Goal: Information Seeking & Learning: Learn about a topic

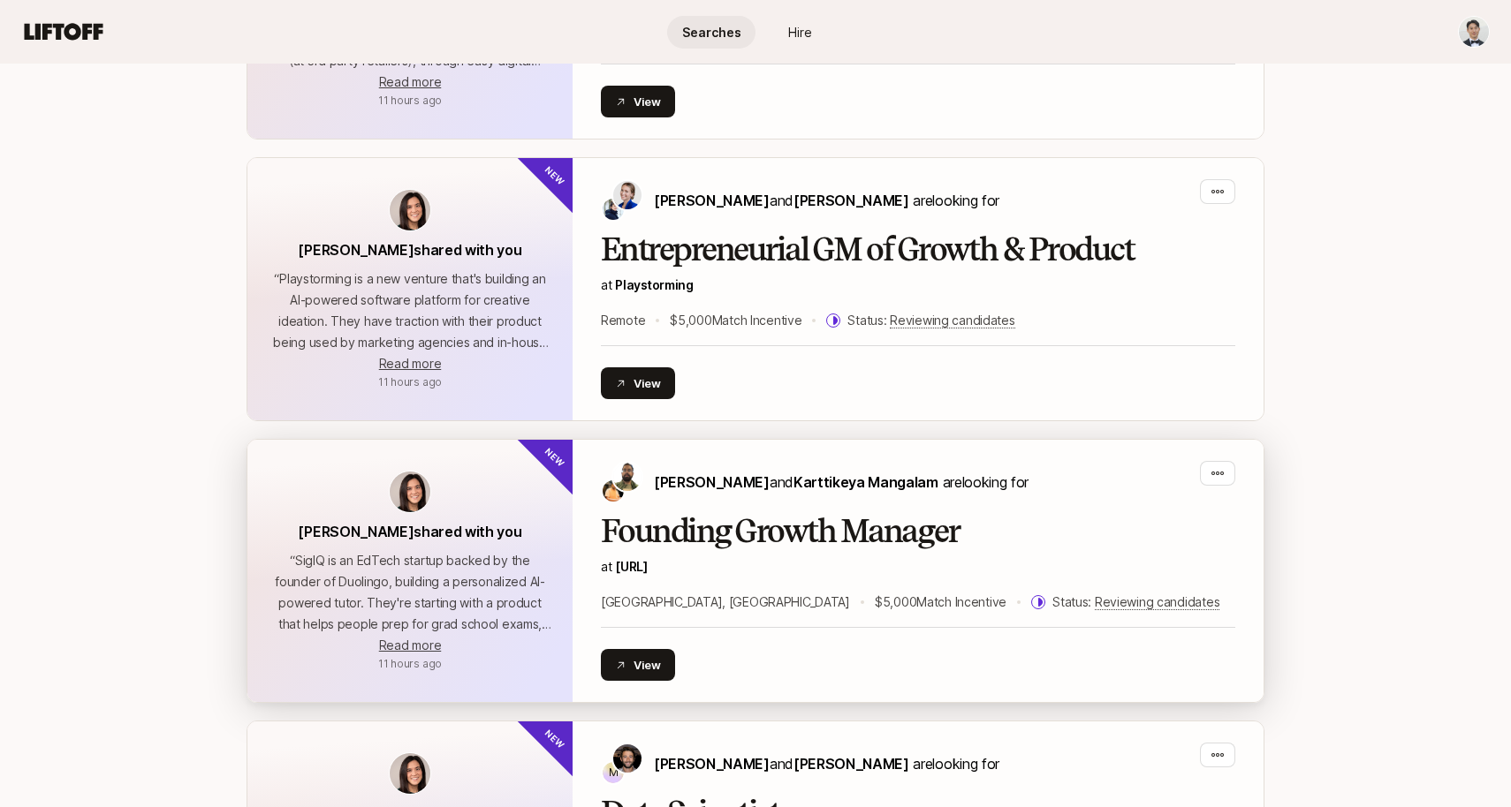
scroll to position [1683, 0]
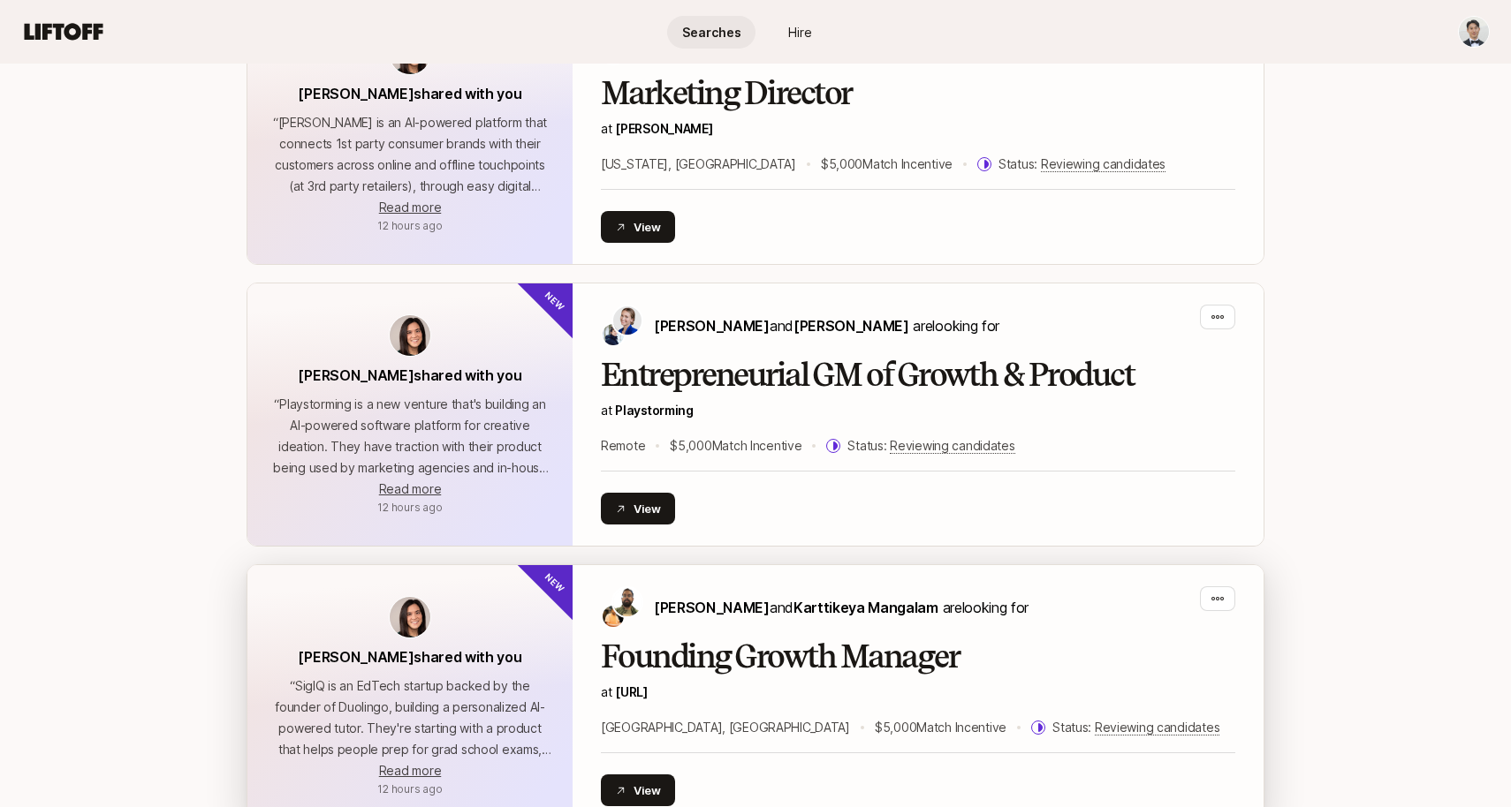
scroll to position [1340, 0]
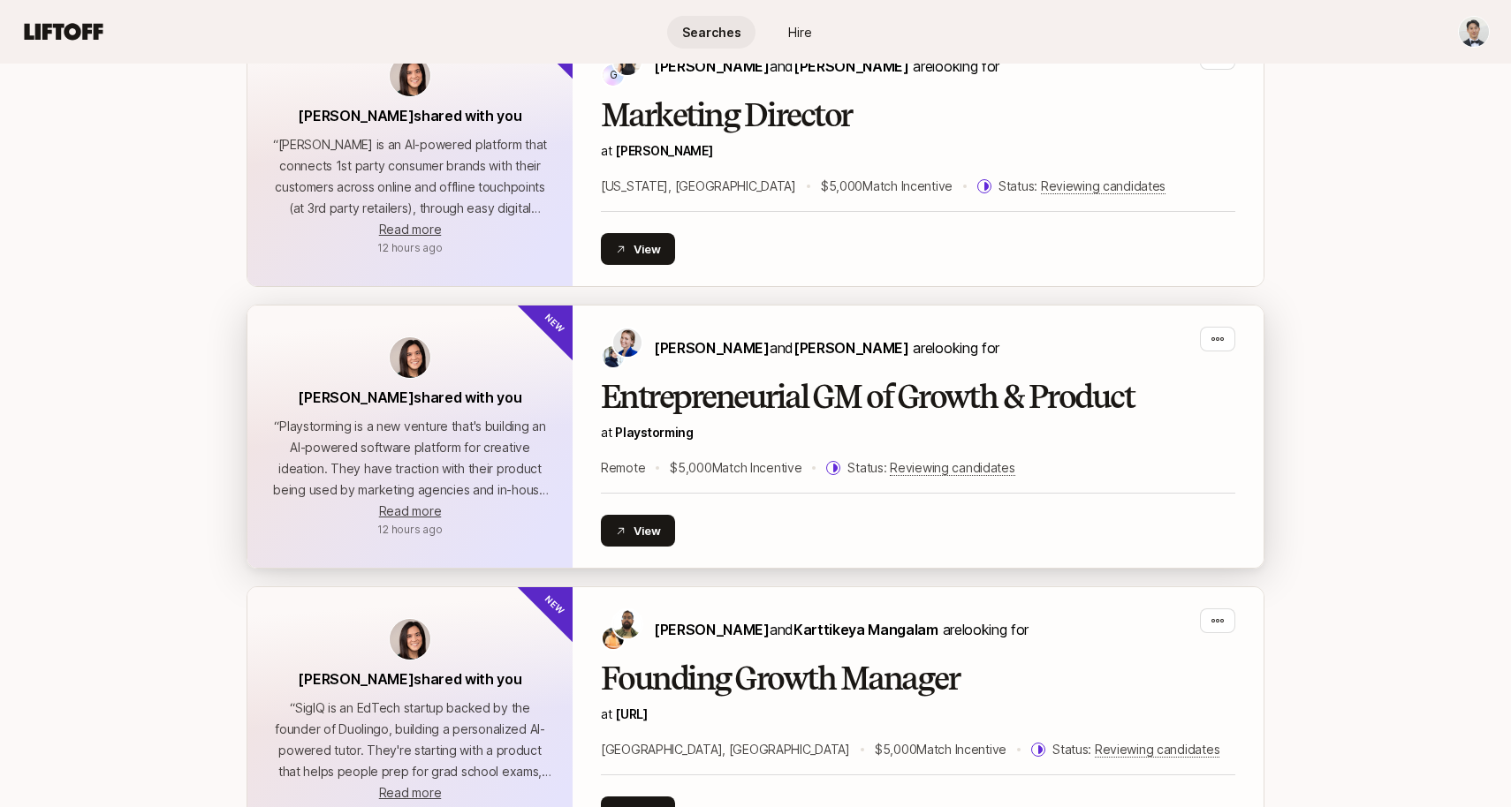
click at [722, 415] on div "Entrepreneurial GM of Growth & Product at Playstorming Remote $5,000 Match Ince…" at bounding box center [918, 429] width 634 height 99
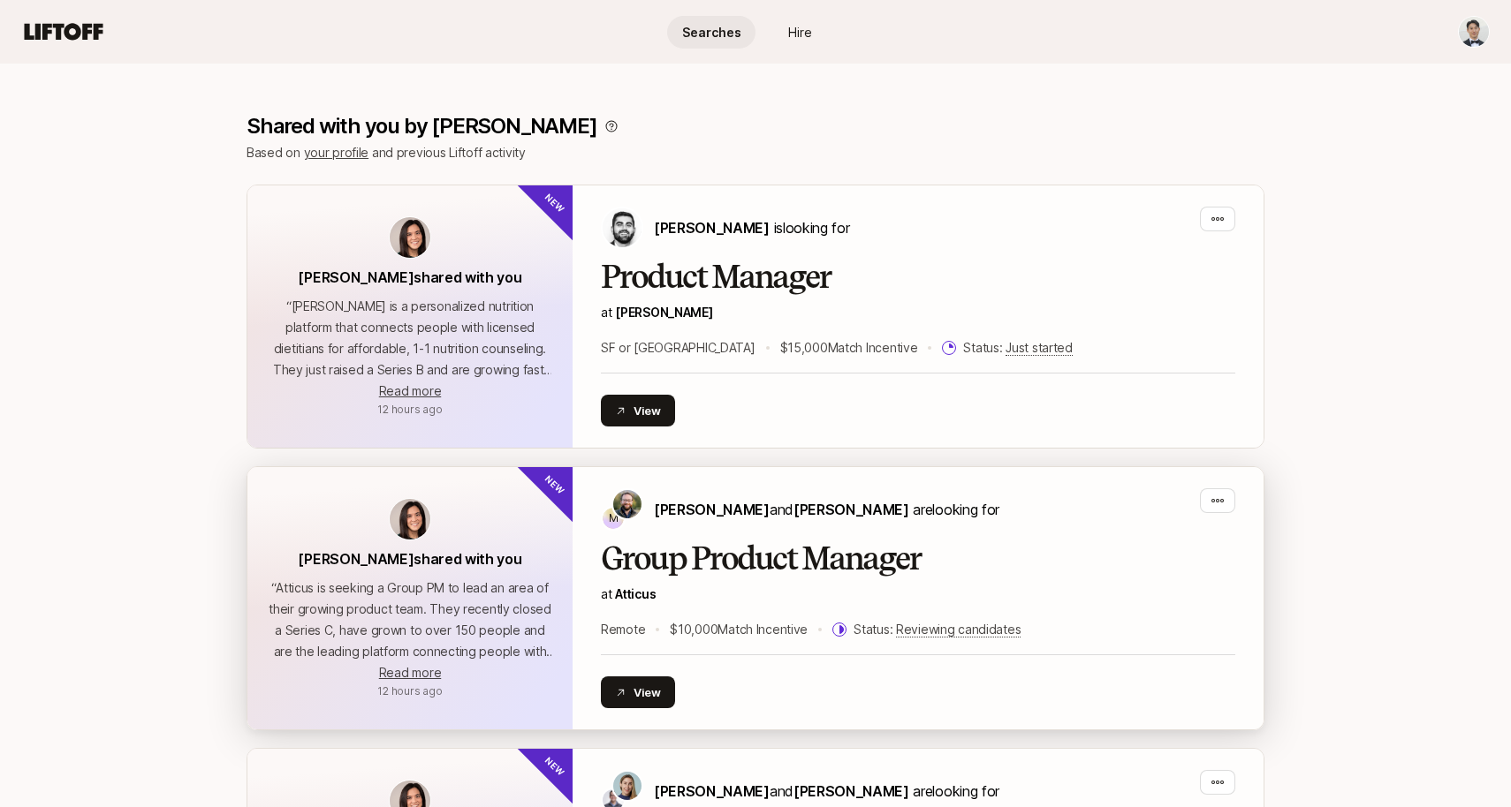
scroll to position [314, 0]
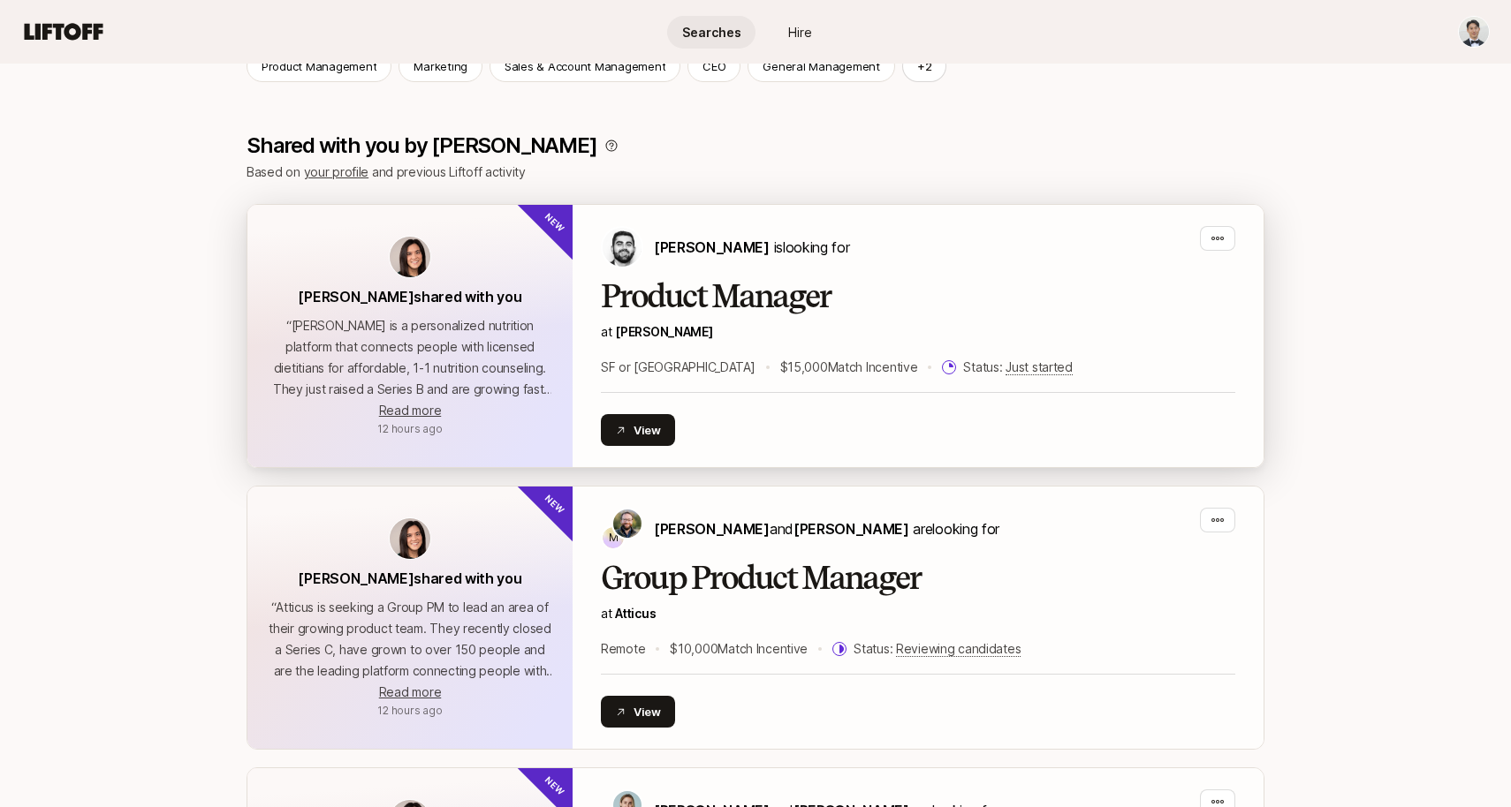
click at [725, 281] on h2 "Product Manager" at bounding box center [918, 296] width 634 height 35
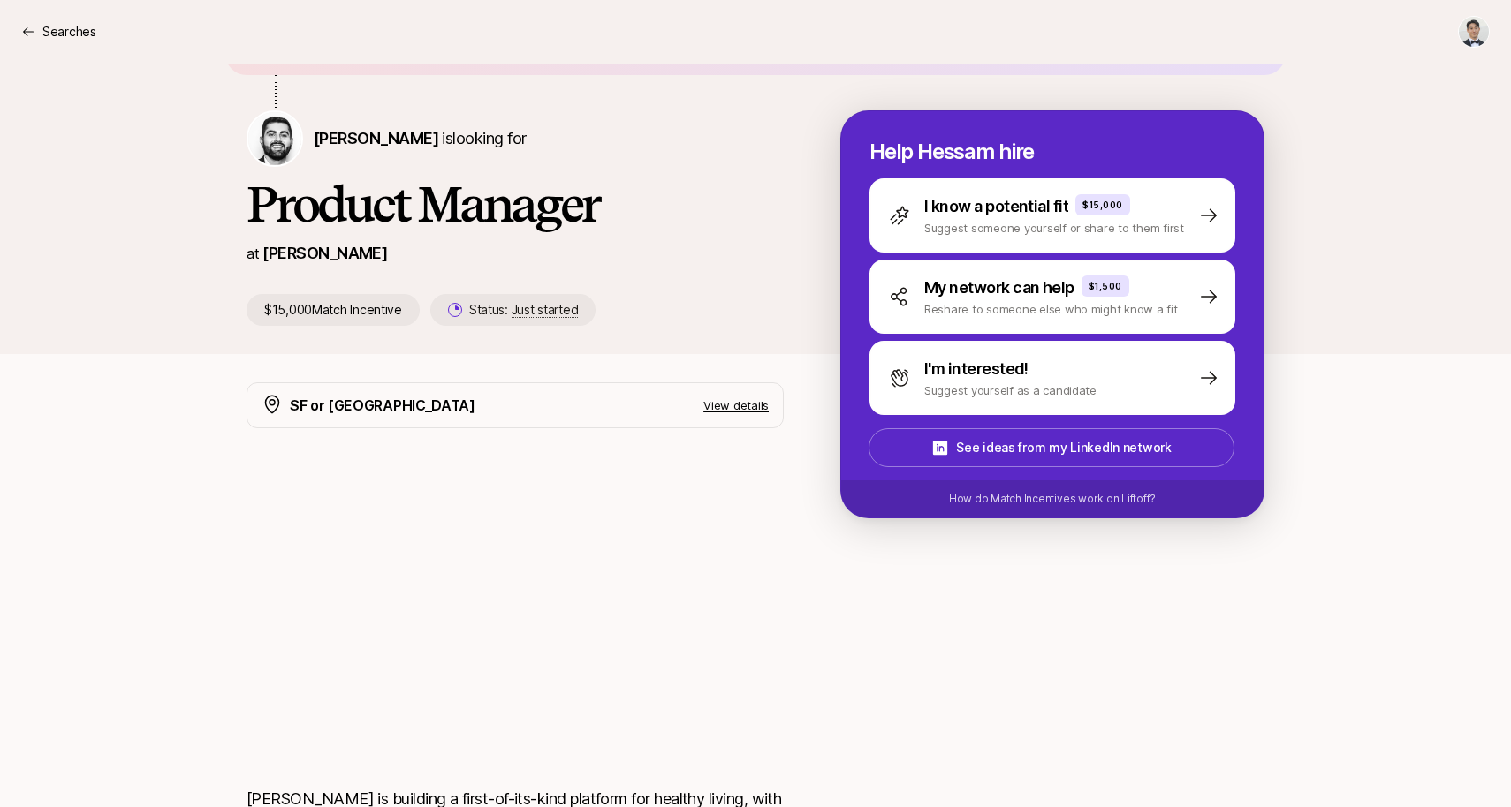
scroll to position [42, 0]
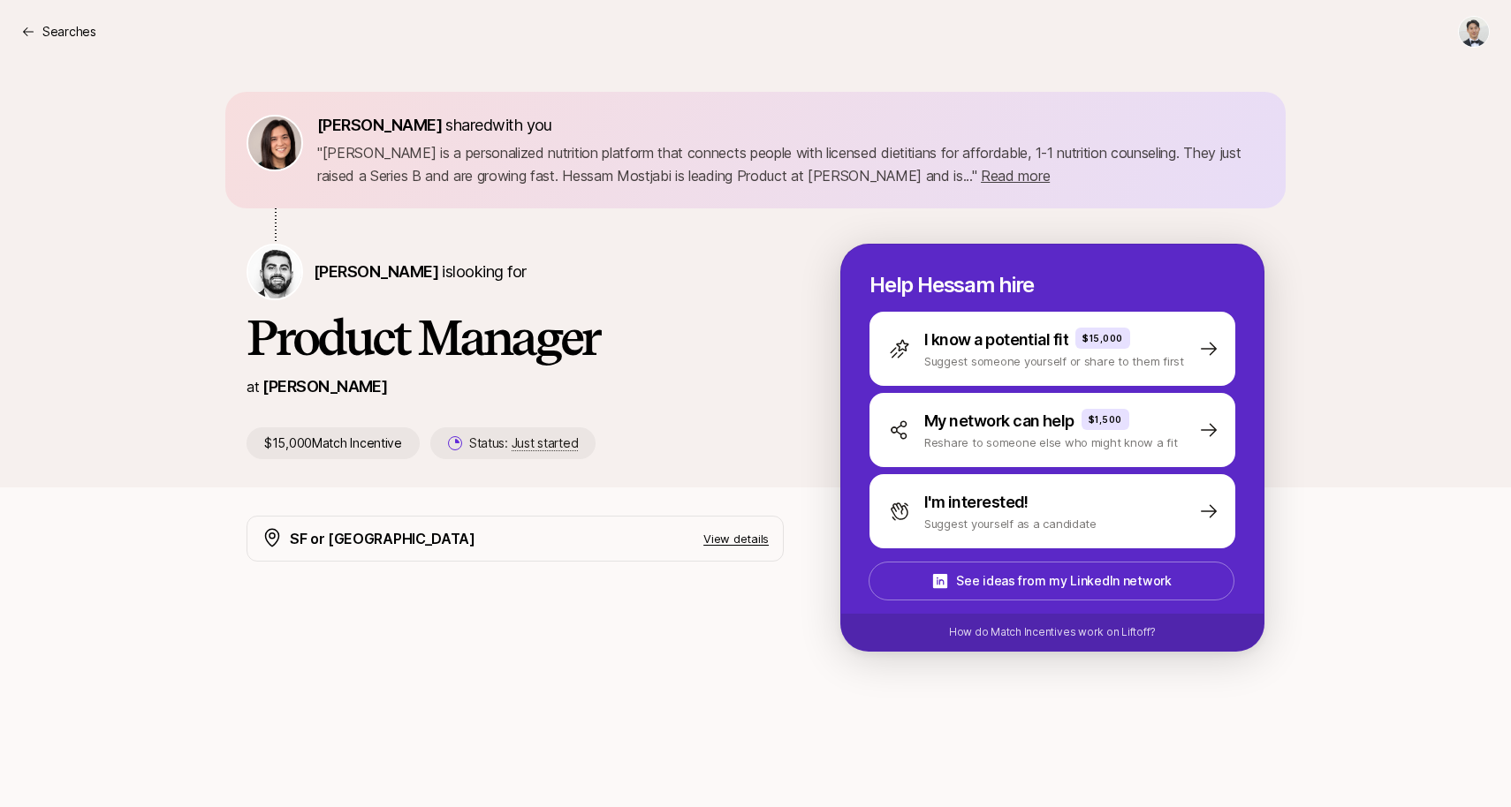
click at [52, 17] on div "Searches" at bounding box center [755, 32] width 1468 height 32
click at [53, 25] on p "Searches" at bounding box center [69, 31] width 54 height 21
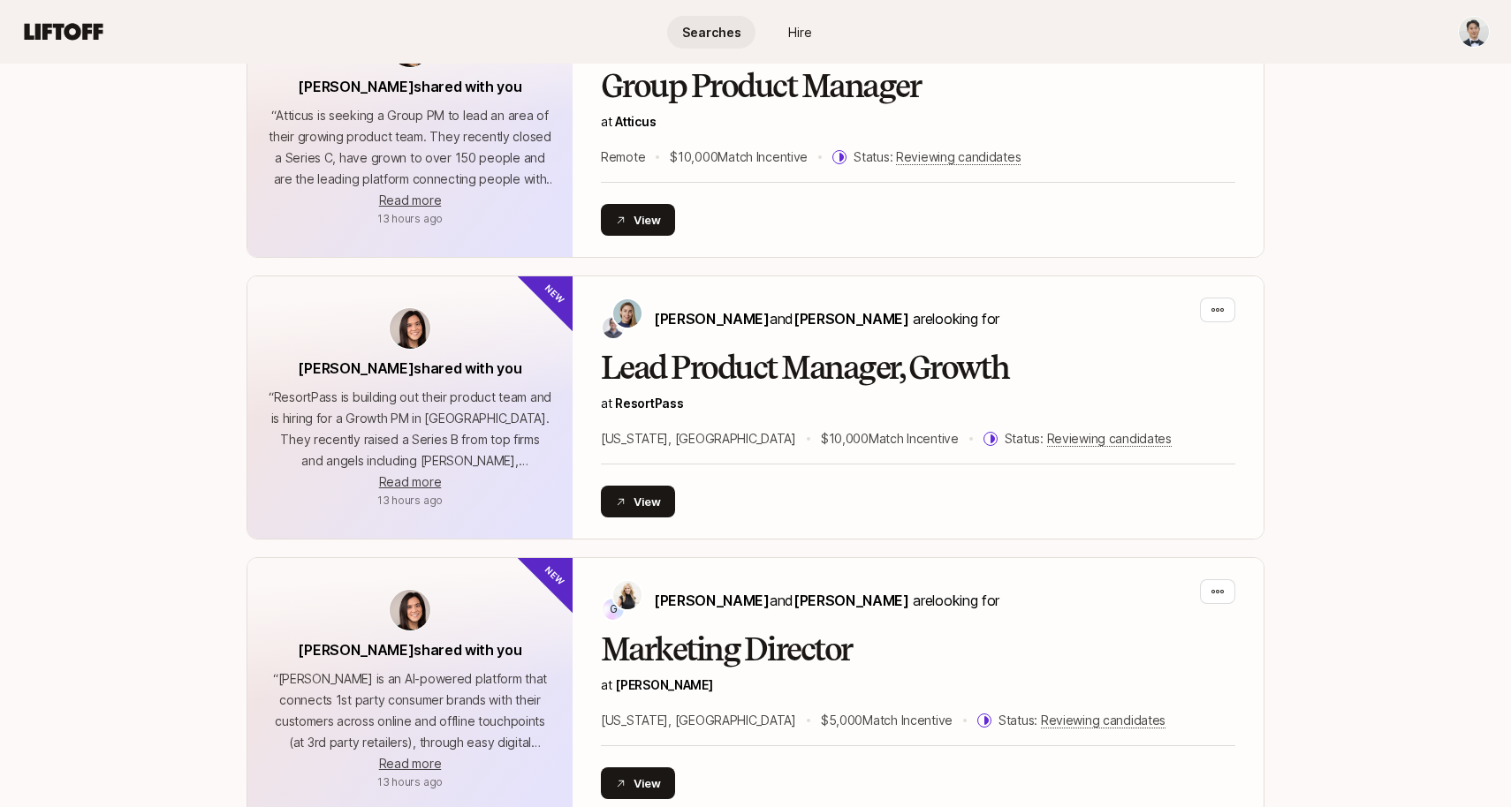
scroll to position [813, 0]
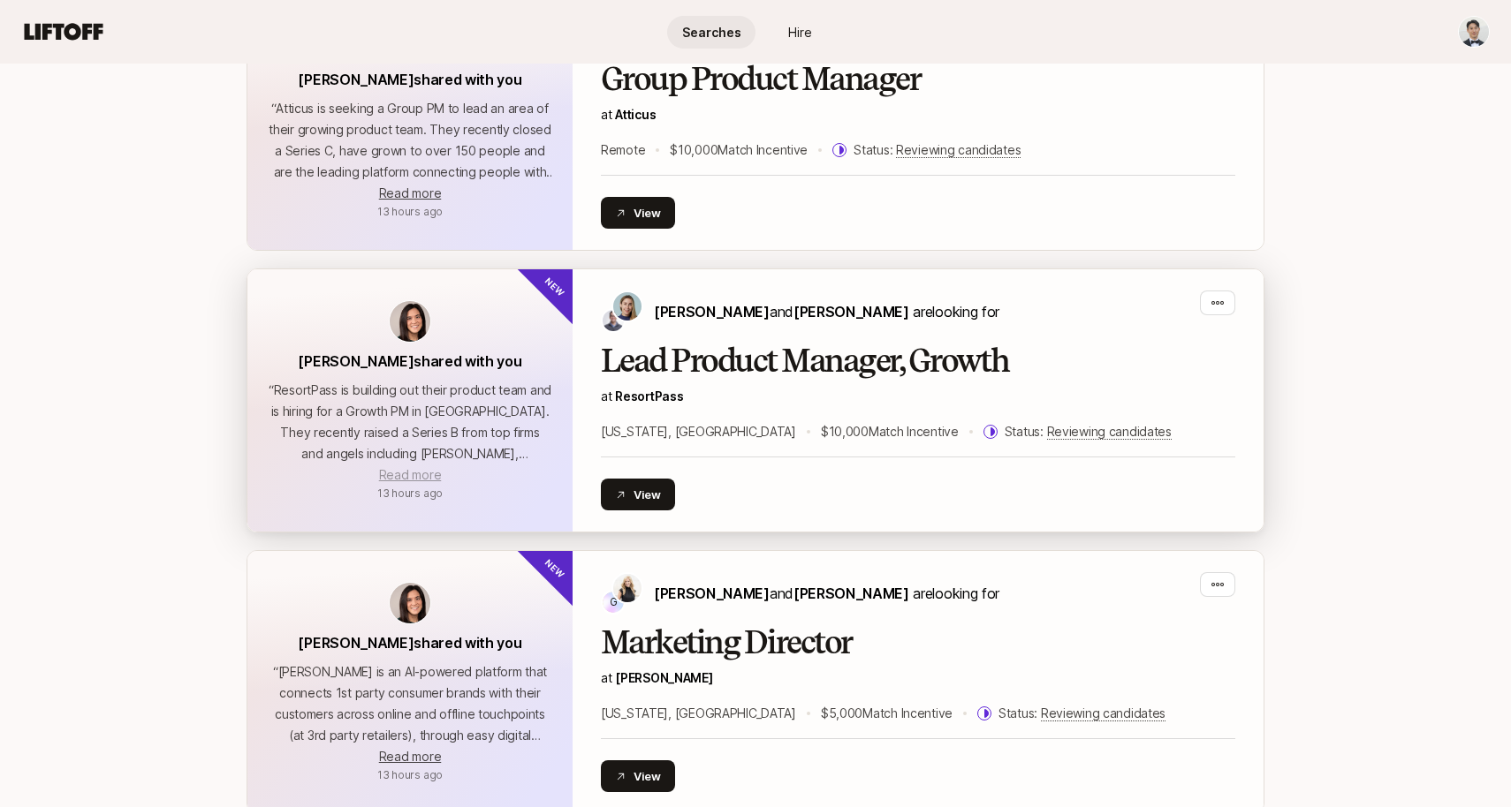
click at [398, 474] on span "Read more" at bounding box center [410, 474] width 62 height 15
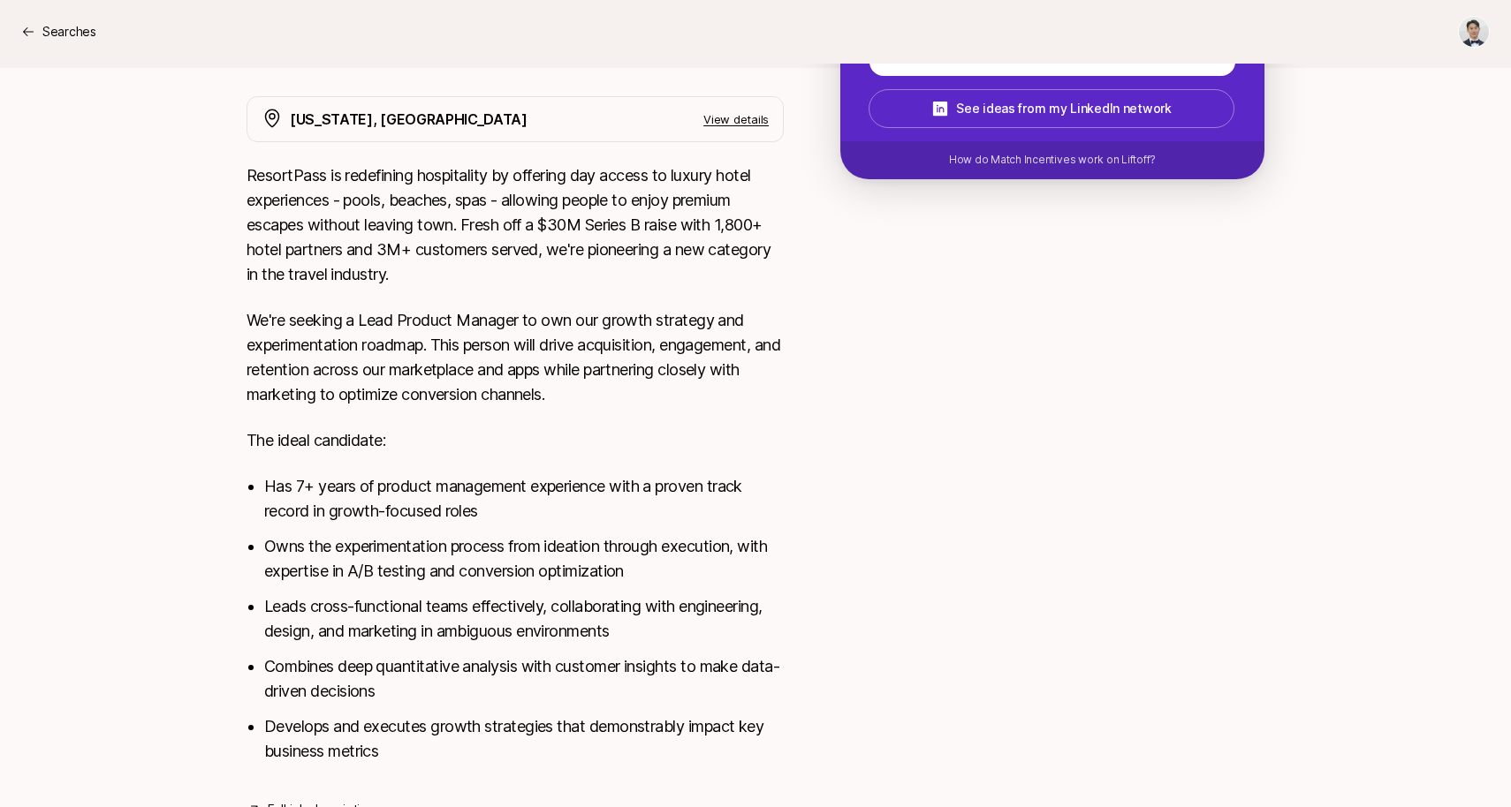
scroll to position [417, 0]
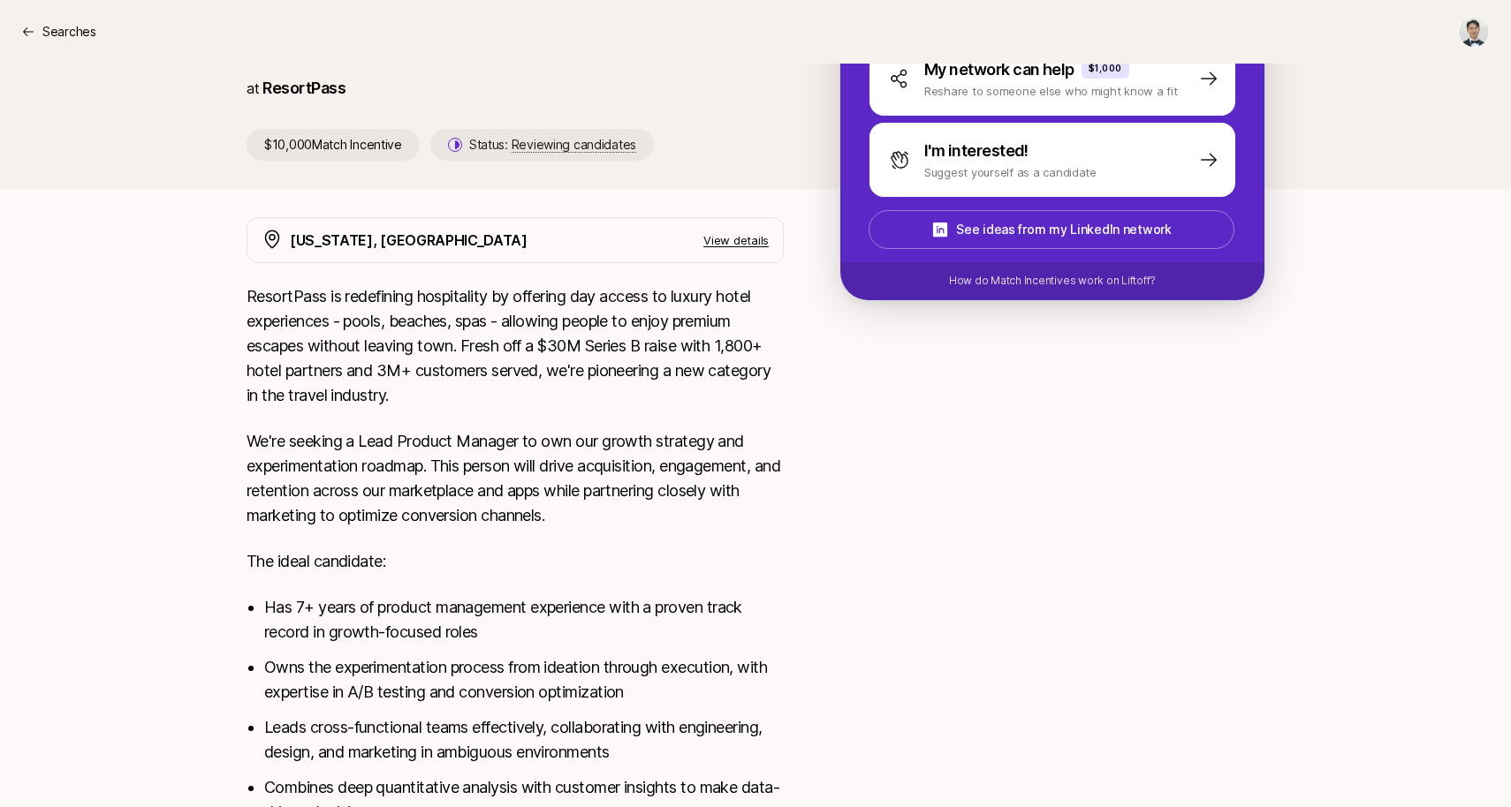
click at [463, 476] on p "We're seeking a Lead Product Manager to own our growth strategy and experimenta…" at bounding box center [514, 478] width 537 height 99
